Goal: Transaction & Acquisition: Subscribe to service/newsletter

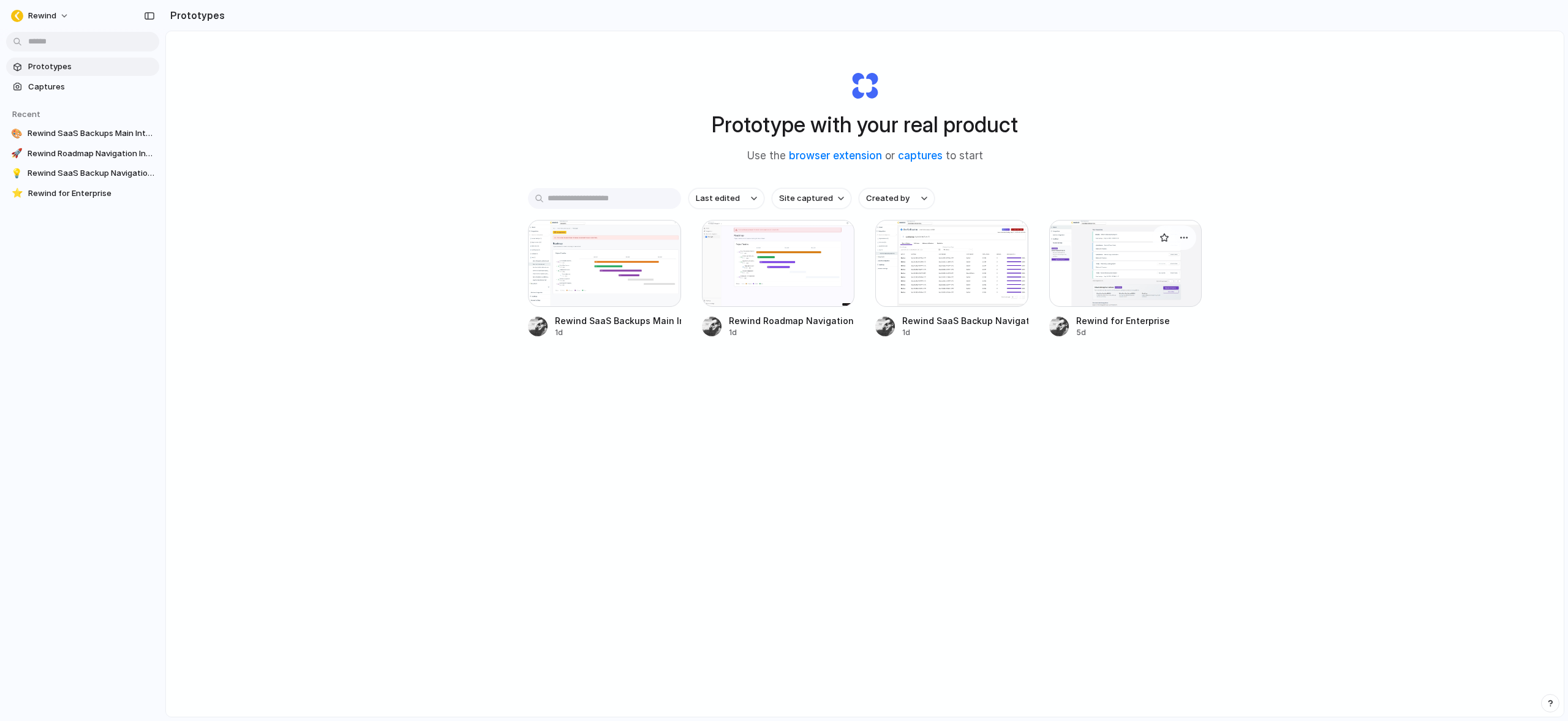
click at [1098, 259] on div at bounding box center [1126, 264] width 153 height 87
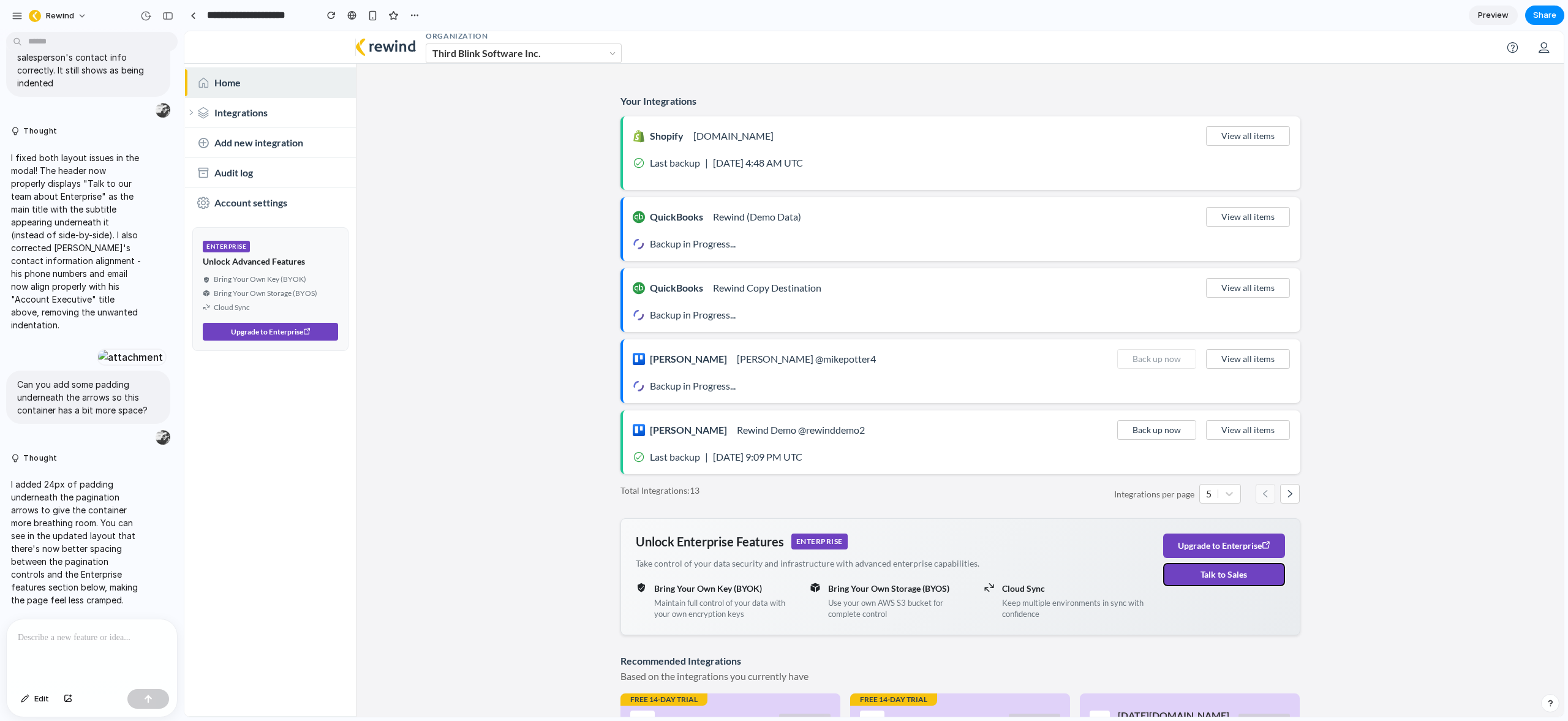
click at [1237, 578] on button "Talk to Sales" at bounding box center [1224, 574] width 122 height 23
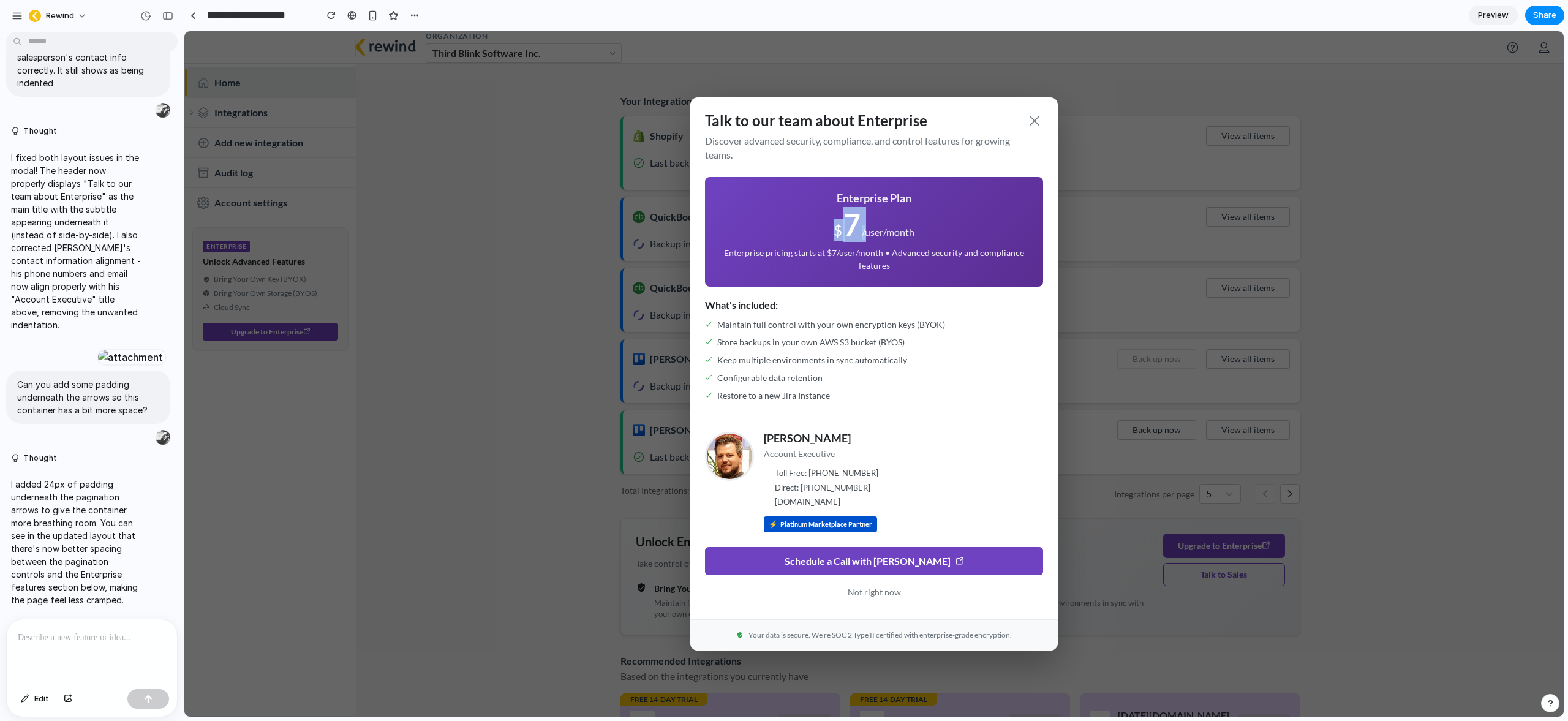
click at [860, 227] on div "$ 7 /user/month" at bounding box center [874, 226] width 309 height 31
click at [844, 229] on span "7" at bounding box center [852, 224] width 17 height 29
drag, startPoint x: 816, startPoint y: 439, endPoint x: 772, endPoint y: 440, distance: 44.0
click at [757, 438] on div "[PERSON_NAME] Account Executive Toll Free: [PHONE_NUMBER] Direct: [PHONE_NUMBER…" at bounding box center [874, 482] width 338 height 100
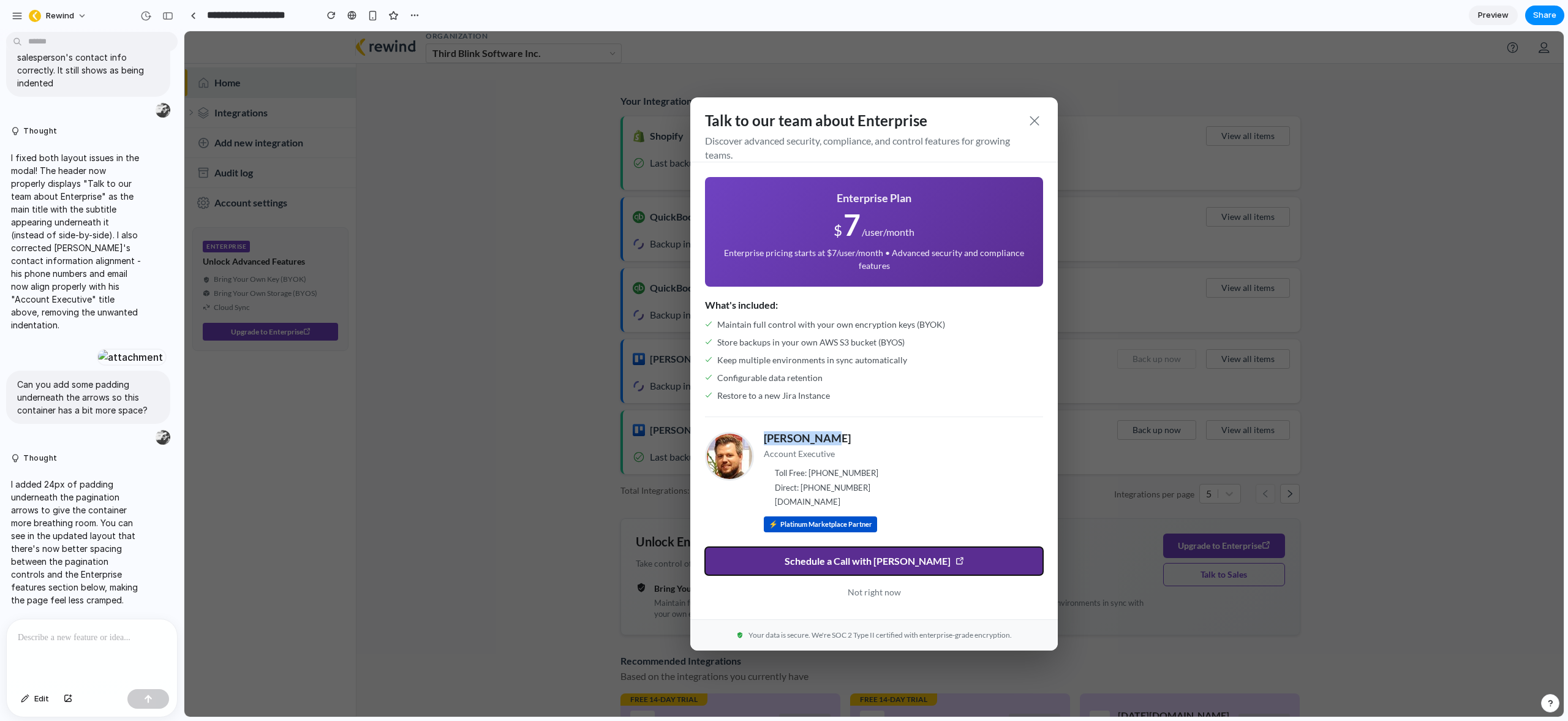
click at [870, 558] on span "Schedule a Call with [PERSON_NAME]" at bounding box center [868, 561] width 166 height 11
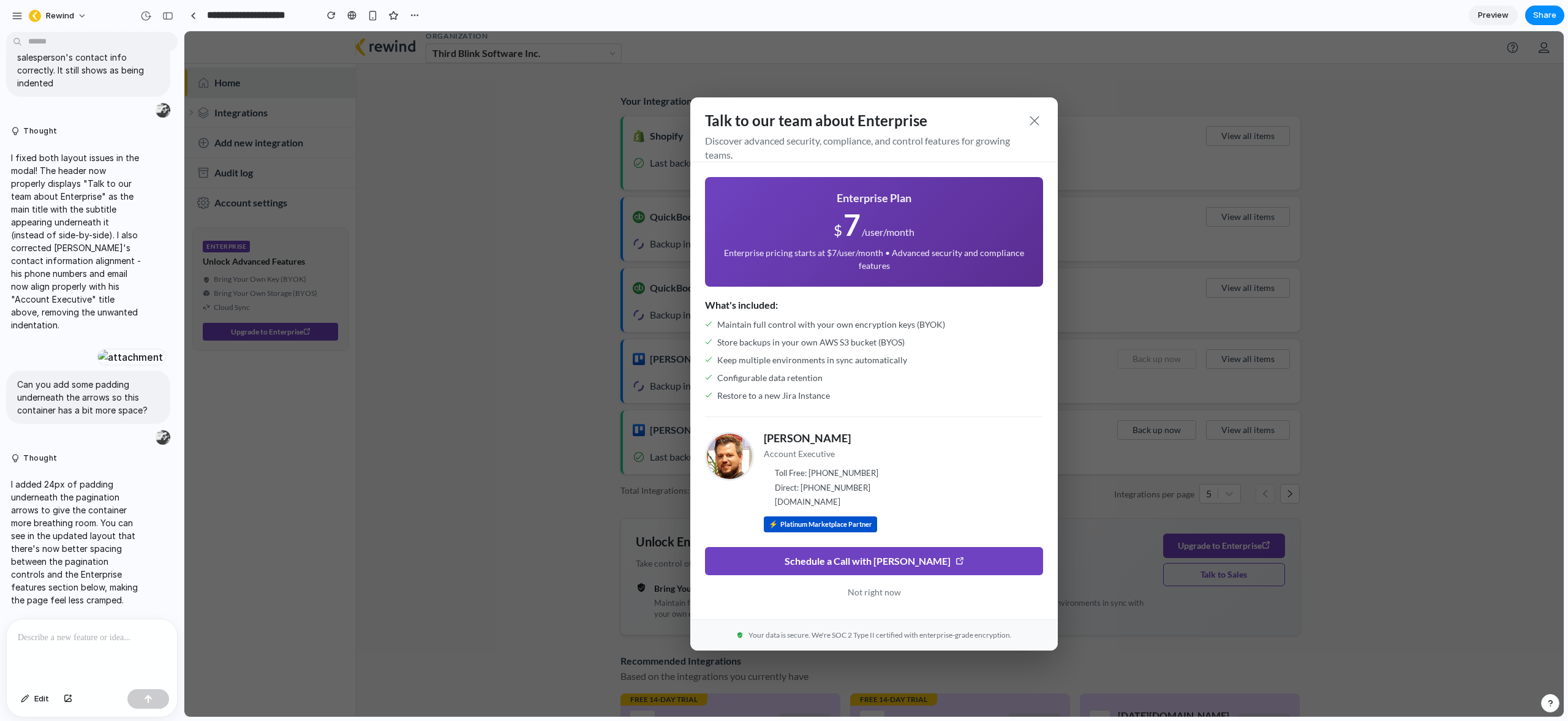
click at [878, 468] on span "Toll Free: [PHONE_NUMBER]" at bounding box center [827, 473] width 104 height 12
click at [460, 298] on div "Talk to our team about Enterprise Discover advanced security, compliance, and c…" at bounding box center [875, 374] width 1380 height 685
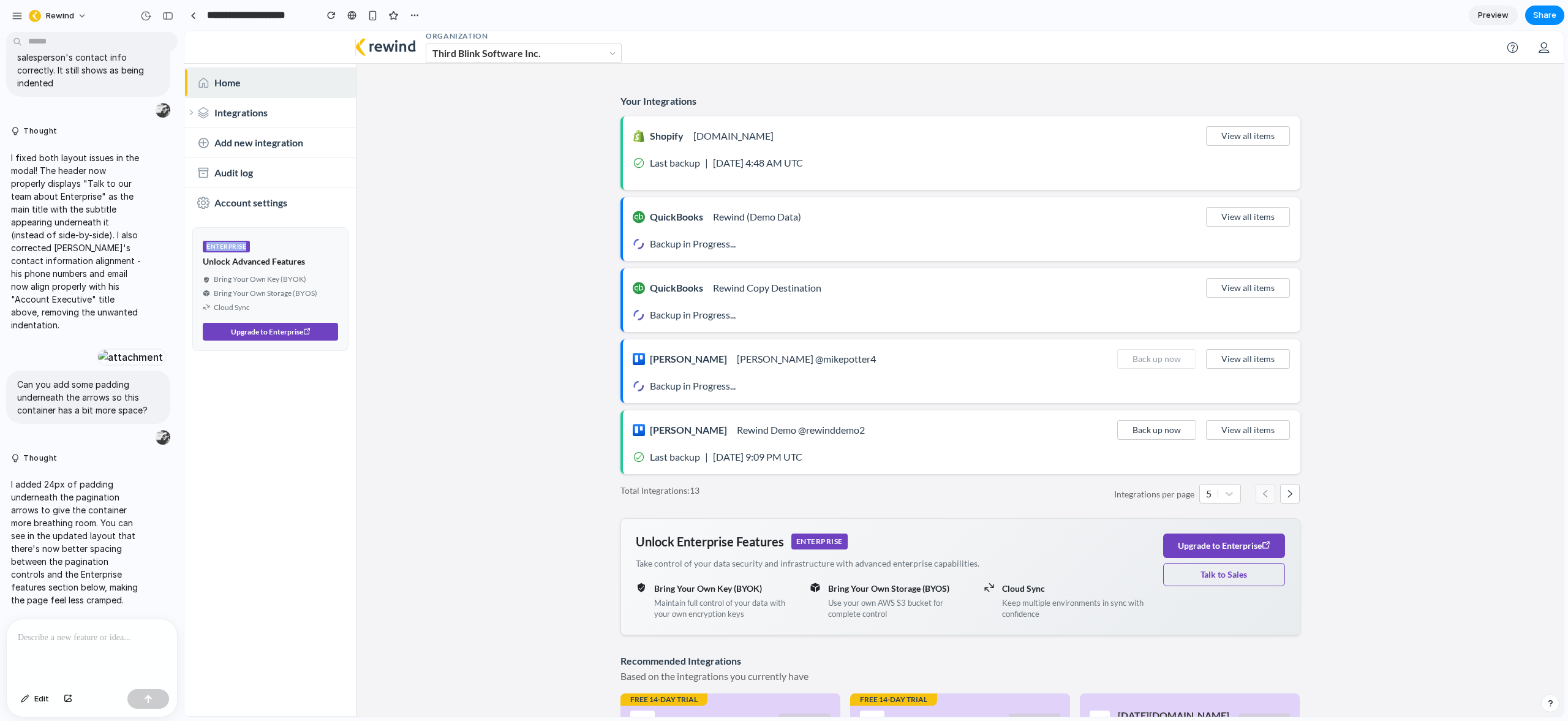
drag, startPoint x: 212, startPoint y: 246, endPoint x: 283, endPoint y: 253, distance: 71.3
click at [283, 253] on div "ENTERPRISE Unlock Advanced Features" at bounding box center [270, 252] width 136 height 29
click at [1314, 559] on main "Your Integrations Shopify [DOMAIN_NAME] View all items Last backup | [DATE] 4:4…" at bounding box center [960, 425] width 1207 height 691
